Goal: Navigation & Orientation: Go to known website

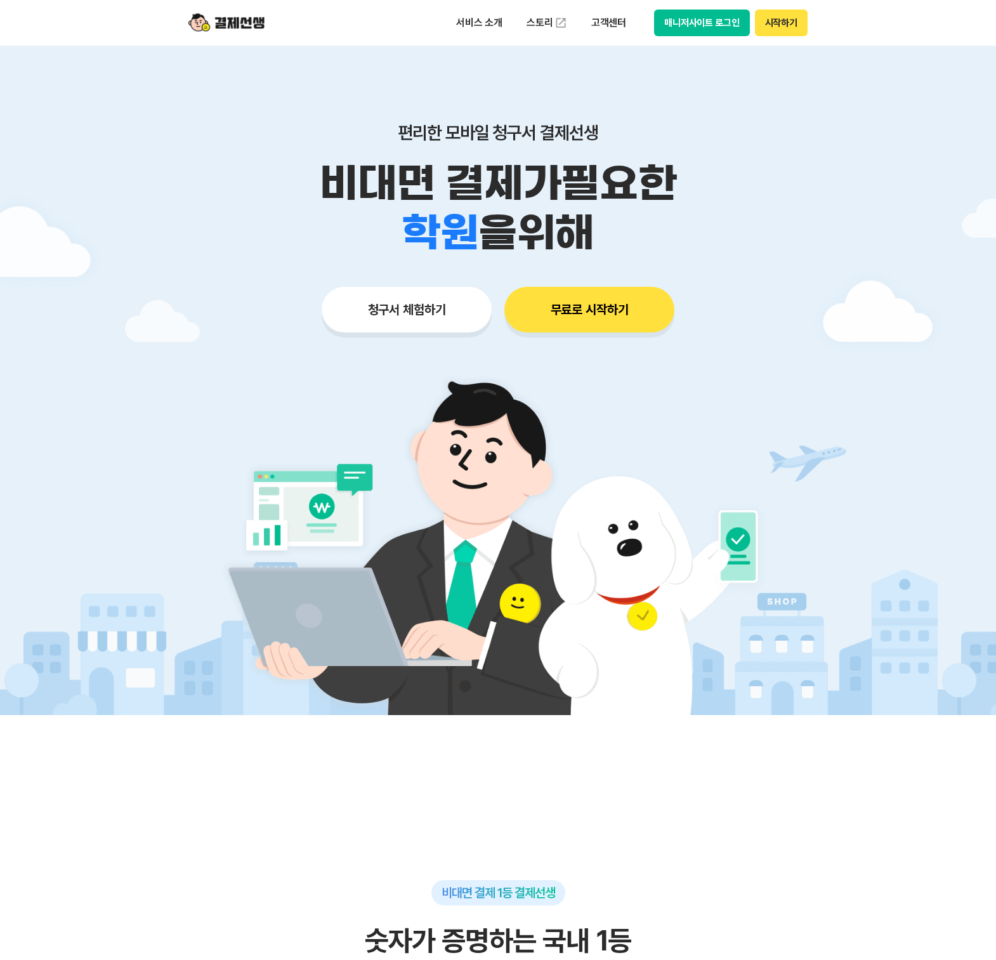
click at [697, 27] on button "매니저사이트 로그인" at bounding box center [702, 23] width 96 height 27
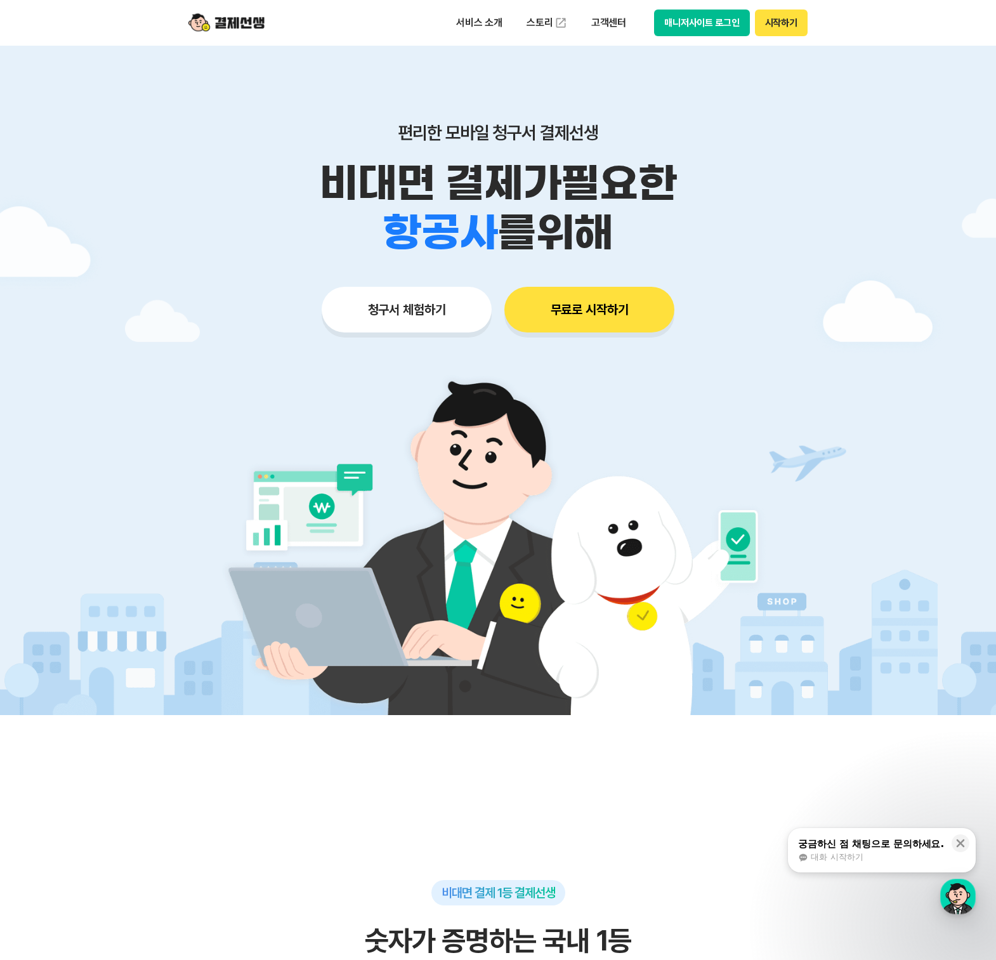
click at [703, 20] on button "매니저사이트 로그인" at bounding box center [702, 23] width 96 height 27
click at [730, 18] on button "매니저사이트 로그인" at bounding box center [702, 23] width 96 height 27
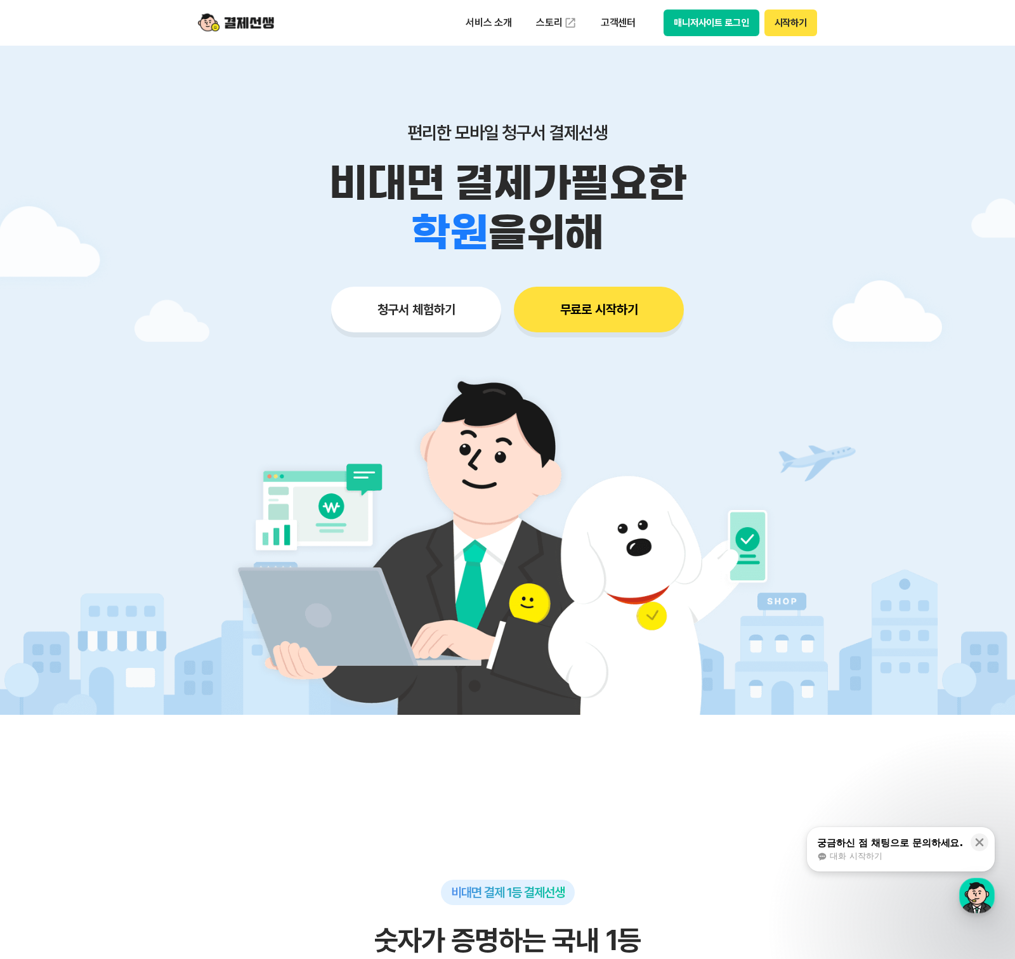
scroll to position [1, 0]
